Goal: Register for event/course

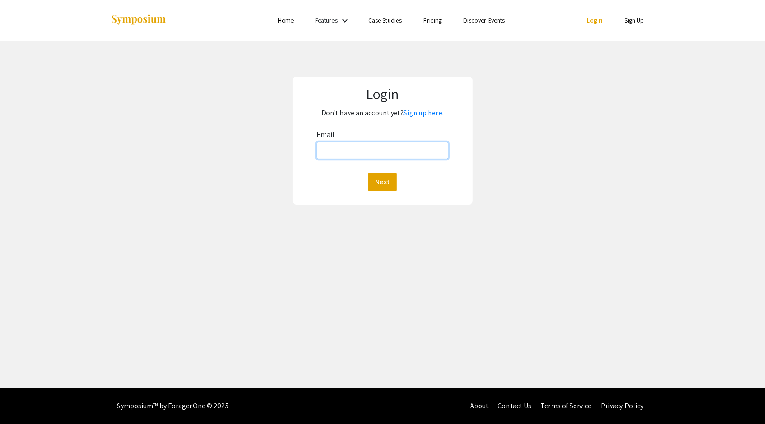
click at [350, 146] on input "Email:" at bounding box center [383, 150] width 132 height 17
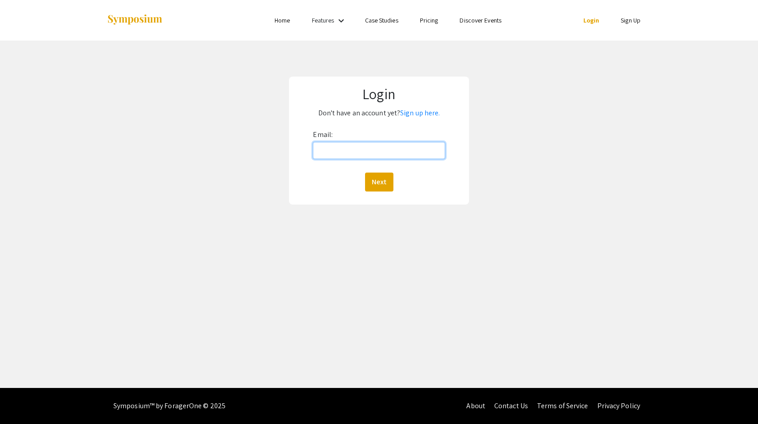
type input "hklinge1@charlotte.edu"
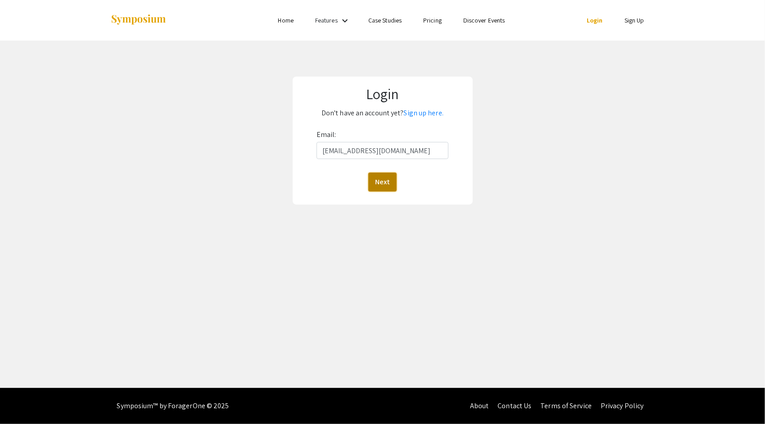
click at [379, 178] on button "Next" at bounding box center [382, 181] width 28 height 19
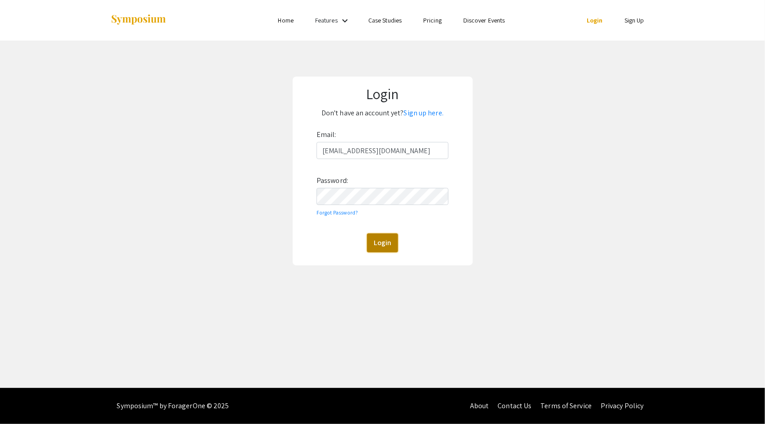
click at [396, 249] on button "Login" at bounding box center [382, 242] width 31 height 19
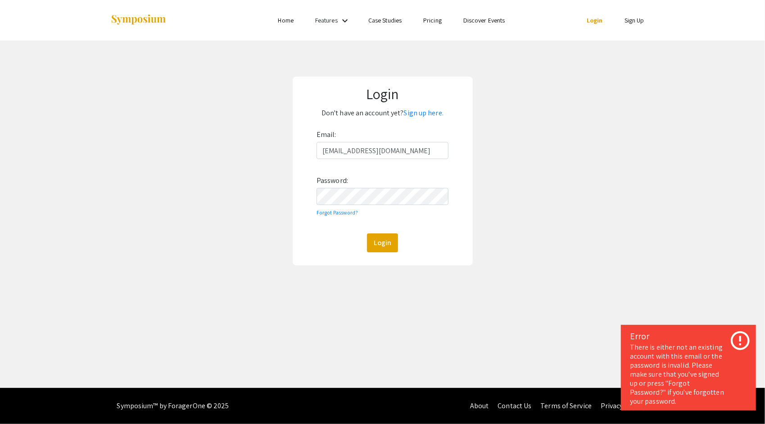
click at [635, 25] on li "Sign Up" at bounding box center [634, 20] width 41 height 11
click at [637, 23] on link "Sign Up" at bounding box center [635, 20] width 20 height 8
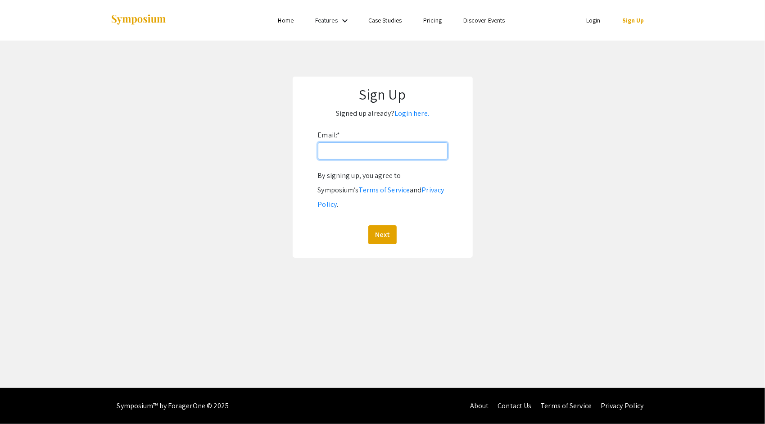
click at [362, 149] on input "Email: *" at bounding box center [383, 150] width 130 height 17
type input "hklinge1@charlotte.edu"
click at [378, 225] on button "Next" at bounding box center [382, 234] width 28 height 19
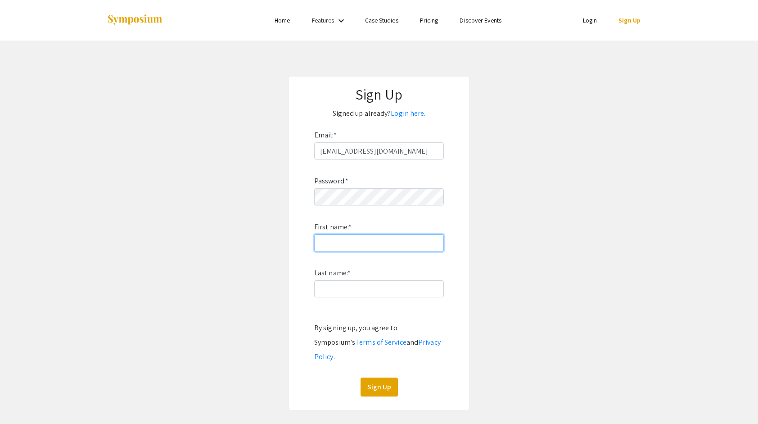
click at [359, 245] on input "First name: *" at bounding box center [379, 242] width 130 height 17
type input "Hailey"
click at [322, 265] on div "Password: * First name: * Hailey Last name: * By signing up, you agree to Sympo…" at bounding box center [379, 277] width 130 height 237
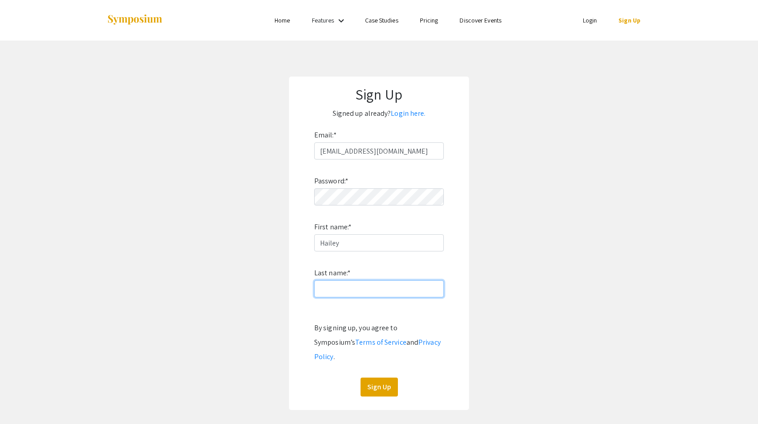
click at [338, 285] on input "Last name: *" at bounding box center [379, 288] width 130 height 17
type input "Klingenschmidt"
click at [476, 268] on app-signup "Sign Up Signed up already? Login here. Email: * hklinge1@charlotte.edu Password…" at bounding box center [379, 243] width 758 height 333
click at [369, 377] on button "Sign Up" at bounding box center [379, 386] width 37 height 19
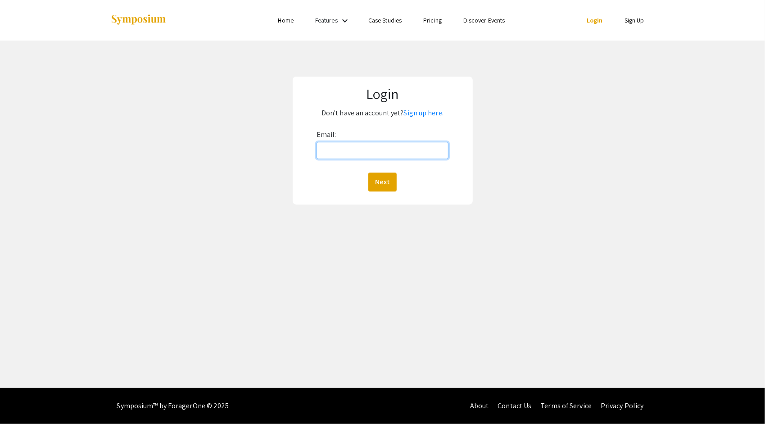
click at [372, 142] on input "Email:" at bounding box center [383, 150] width 132 height 17
type input "hklinge1@charlotte.edu"
click at [371, 185] on button "Next" at bounding box center [382, 181] width 28 height 19
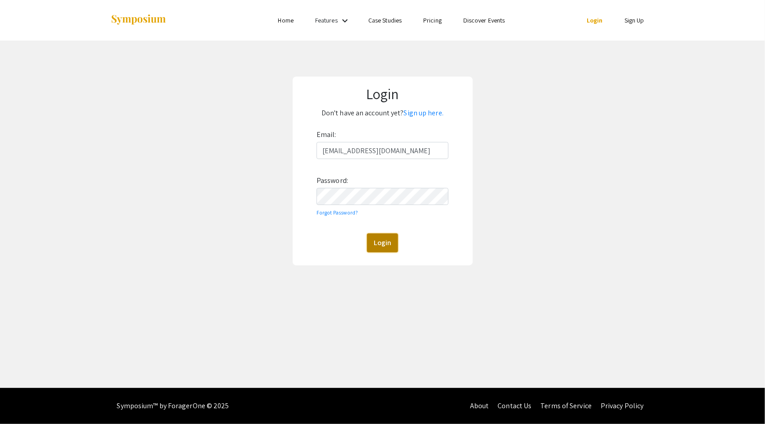
click at [369, 240] on button "Login" at bounding box center [382, 242] width 31 height 19
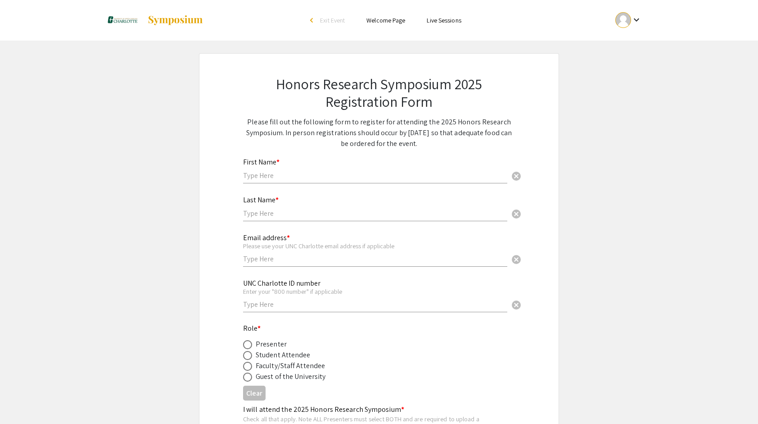
click at [282, 172] on input "text" at bounding box center [375, 175] width 264 height 9
type input "Hailey"
click at [287, 211] on input "text" at bounding box center [375, 212] width 264 height 9
type input "Klingenschmidt"
click at [284, 260] on input "text" at bounding box center [375, 258] width 264 height 9
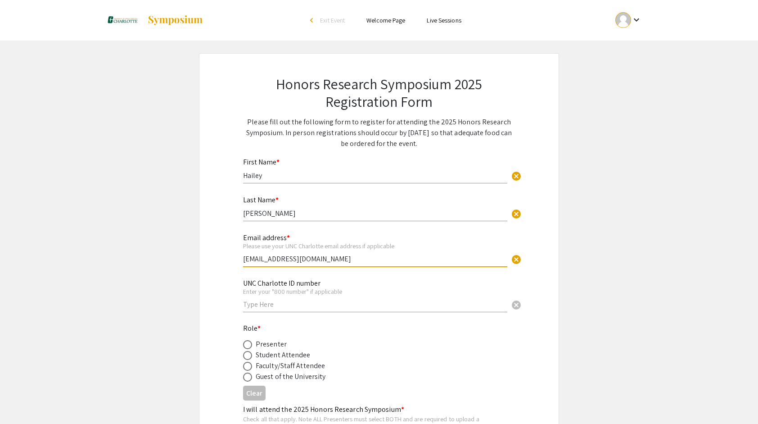
type input "hklinge1@charlotte.edu"
click at [306, 311] on div "UNC Charlotte ID number Enter your "800 number" if applicable cancel" at bounding box center [375, 291] width 264 height 42
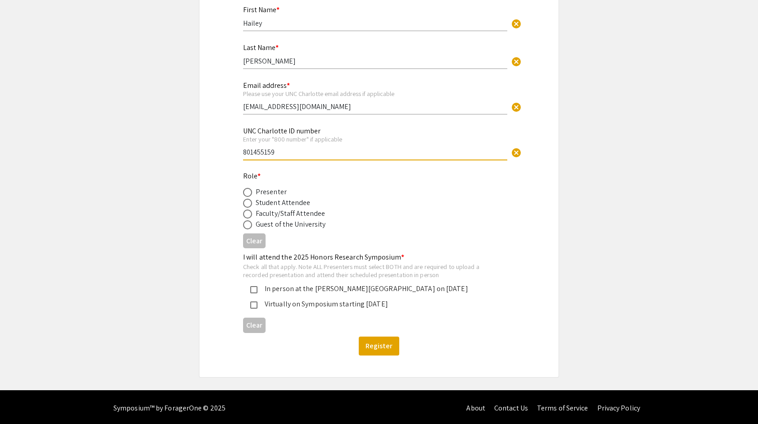
scroll to position [154, 0]
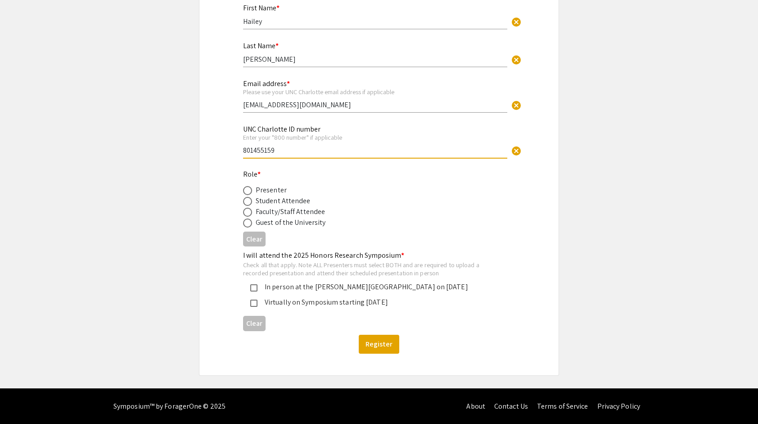
type input "801455159"
click at [278, 201] on div "Student Attendee" at bounding box center [283, 200] width 55 height 11
click at [247, 202] on span at bounding box center [247, 201] width 9 height 9
click at [247, 202] on input "radio" at bounding box center [247, 201] width 9 height 9
radio input "true"
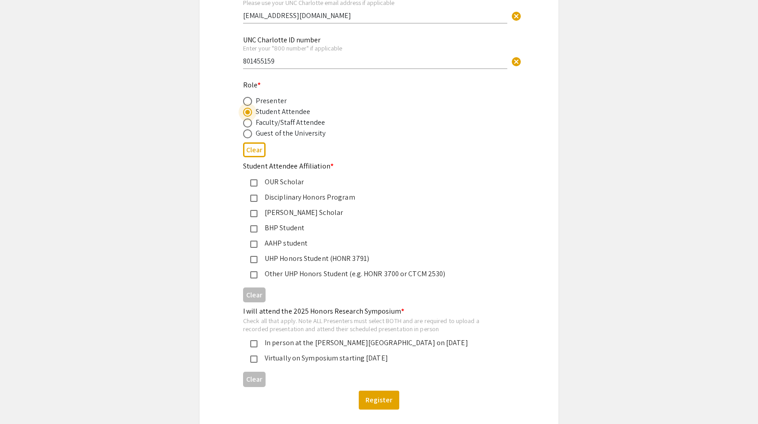
scroll to position [259, 0]
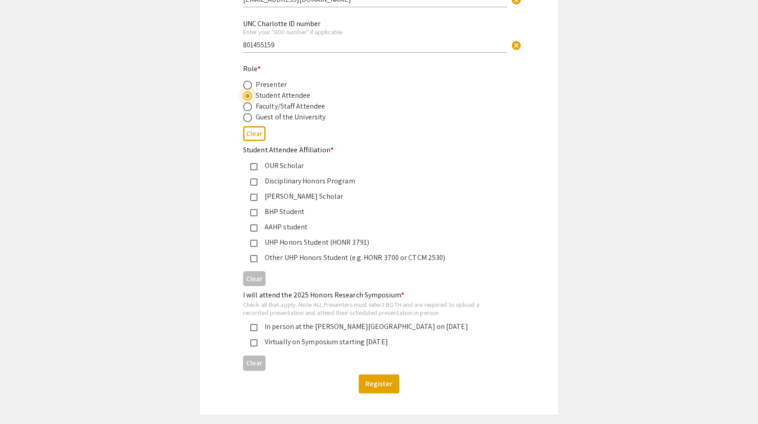
click at [252, 244] on mat-pseudo-checkbox at bounding box center [253, 243] width 7 height 7
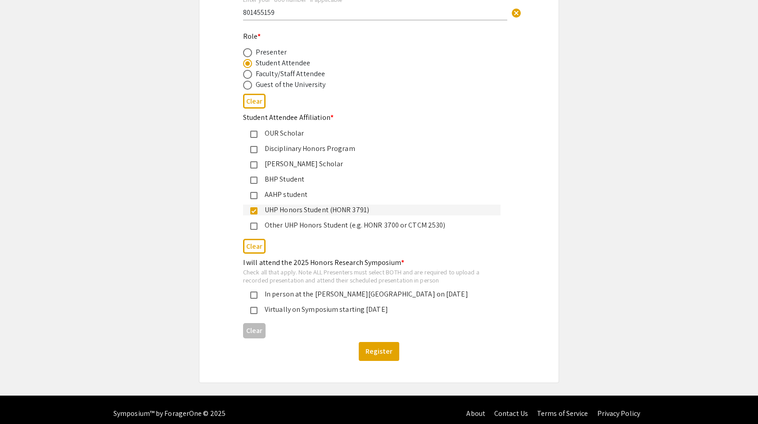
scroll to position [293, 0]
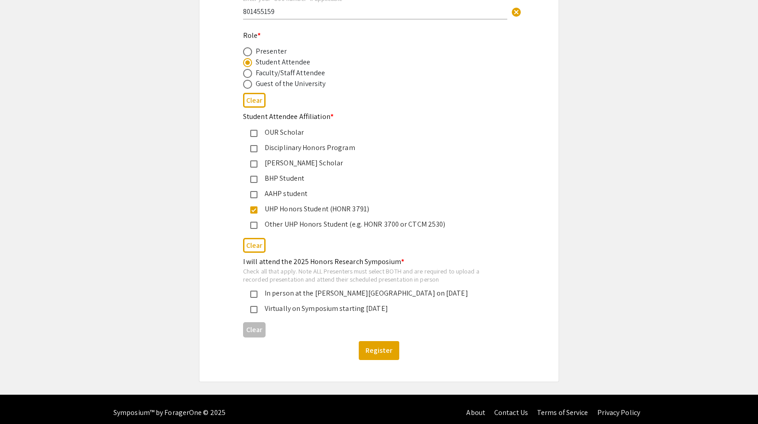
click at [292, 296] on div "In person at the DuBois Center on November 21, 2025" at bounding box center [376, 293] width 236 height 11
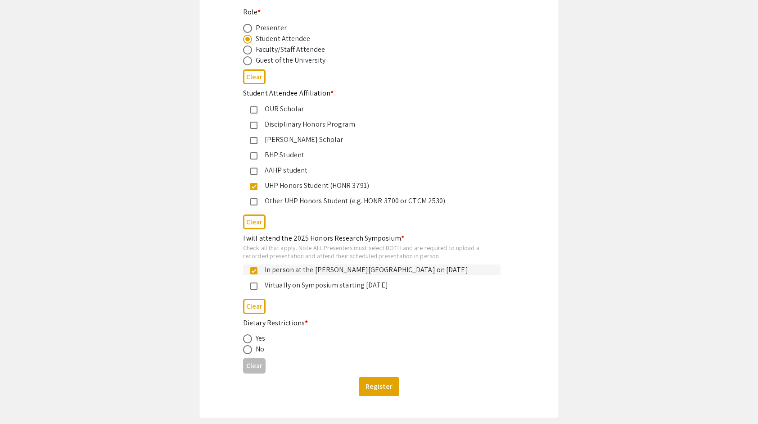
scroll to position [317, 0]
click at [248, 348] on span at bounding box center [247, 348] width 9 height 9
click at [248, 348] on input "radio" at bounding box center [247, 348] width 9 height 9
radio input "true"
click at [379, 381] on button "Register" at bounding box center [379, 385] width 41 height 19
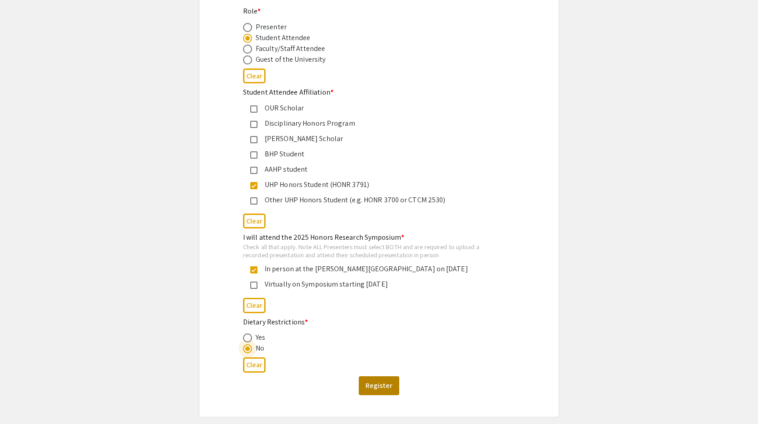
scroll to position [0, 0]
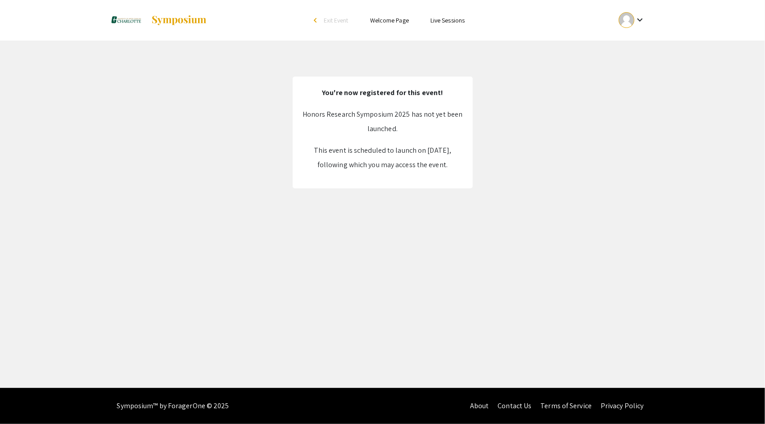
click at [619, 14] on div "keyboard_arrow_down" at bounding box center [631, 20] width 31 height 20
click at [646, 47] on button "My Account" at bounding box center [637, 45] width 55 height 22
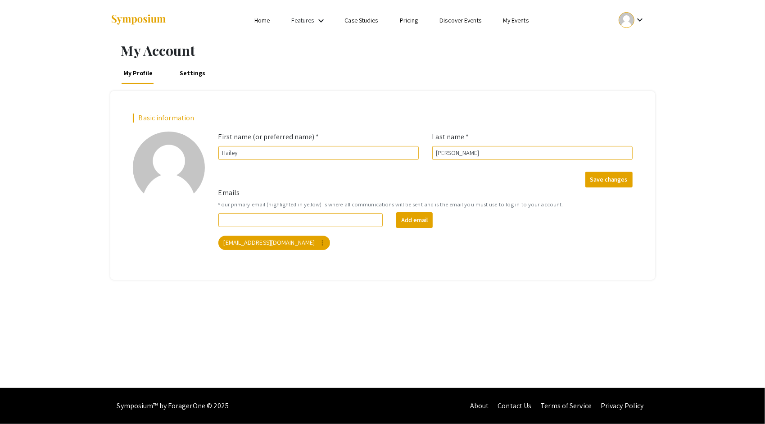
click at [637, 18] on mat-icon "keyboard_arrow_down" at bounding box center [639, 19] width 11 height 11
click at [626, 58] on button "My Submissions" at bounding box center [637, 66] width 55 height 22
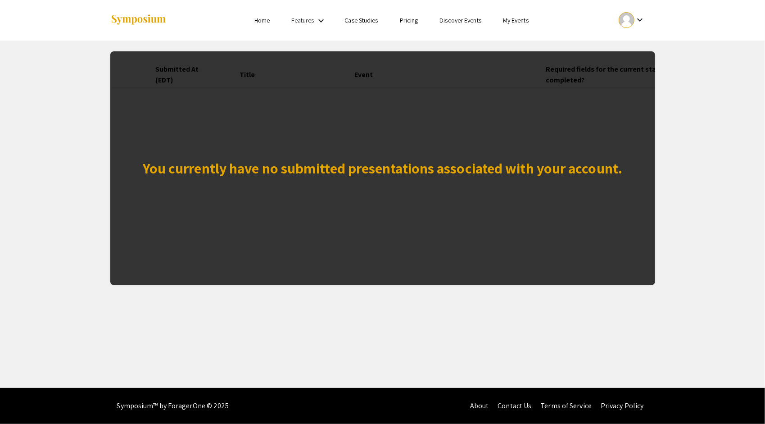
click at [504, 26] on ul "keyboard_arrow_down" at bounding box center [565, 20] width 180 height 41
click at [507, 25] on li "My Events" at bounding box center [515, 20] width 47 height 11
click at [504, 21] on link "My Events" at bounding box center [516, 20] width 26 height 8
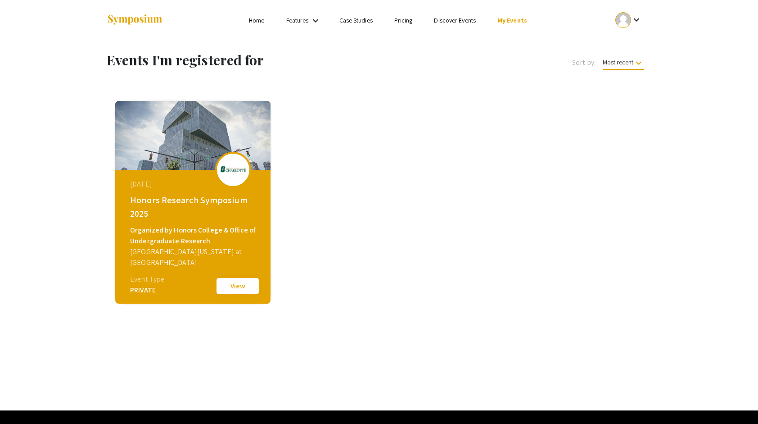
click at [228, 285] on button "View" at bounding box center [237, 285] width 45 height 19
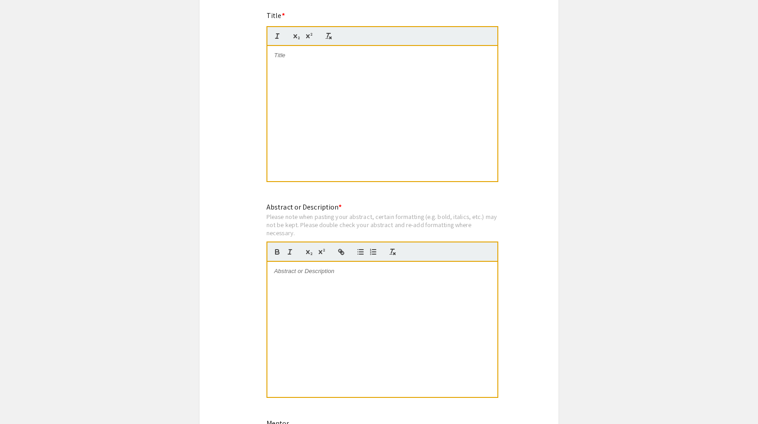
scroll to position [622, 0]
